Goal: Task Accomplishment & Management: Manage account settings

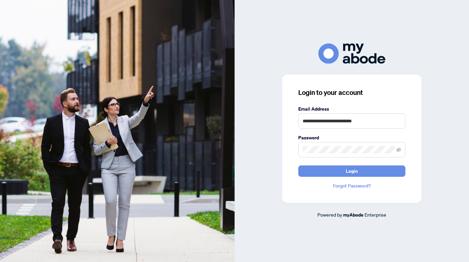
type input "**********"
click at [351, 171] on button "Login" at bounding box center [351, 171] width 107 height 11
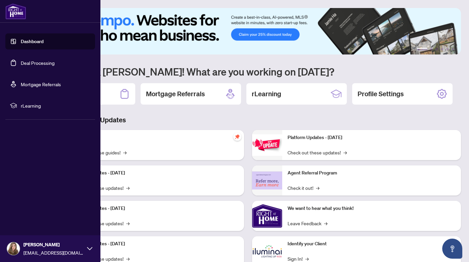
click at [21, 62] on link "Deal Processing" at bounding box center [38, 63] width 34 height 6
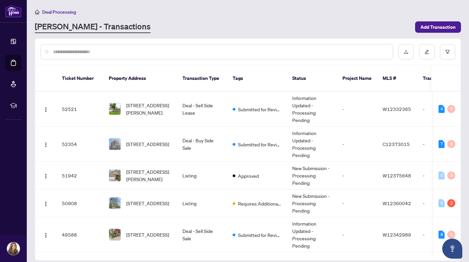
click at [291, 20] on div "Deal Processing [PERSON_NAME] - Transactions Add Transaction" at bounding box center [248, 20] width 426 height 25
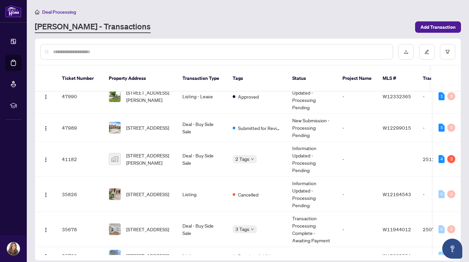
scroll to position [238, 0]
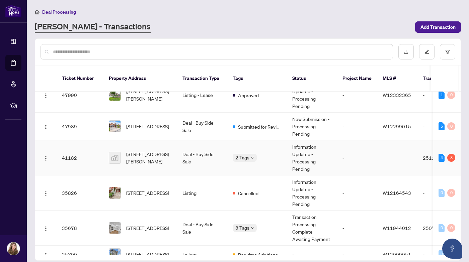
click at [281, 147] on td "2 Tags" at bounding box center [257, 157] width 60 height 35
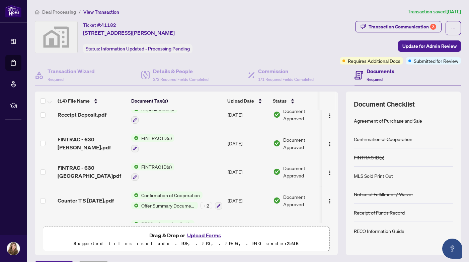
scroll to position [290, 0]
